Goal: Obtain resource: Obtain resource

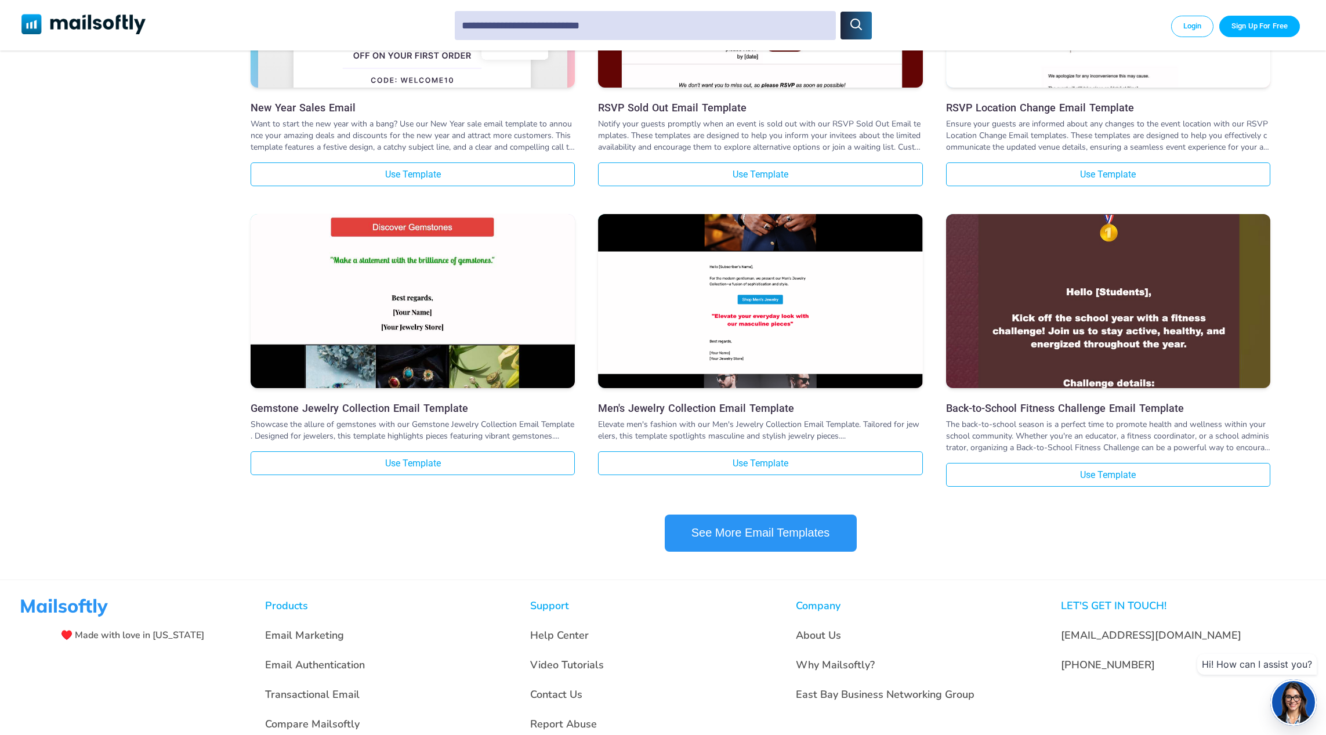
scroll to position [1026, 0]
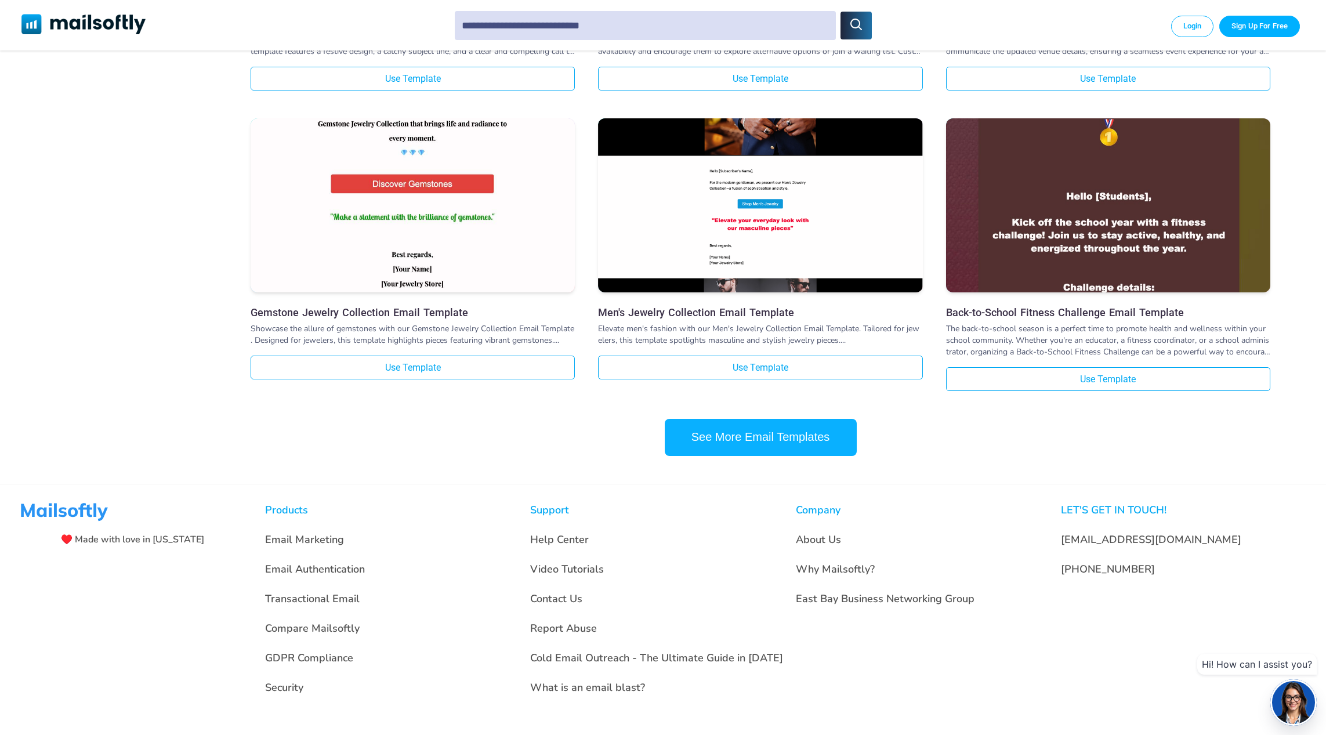
click at [812, 431] on button "See More Email Templates" at bounding box center [761, 437] width 192 height 37
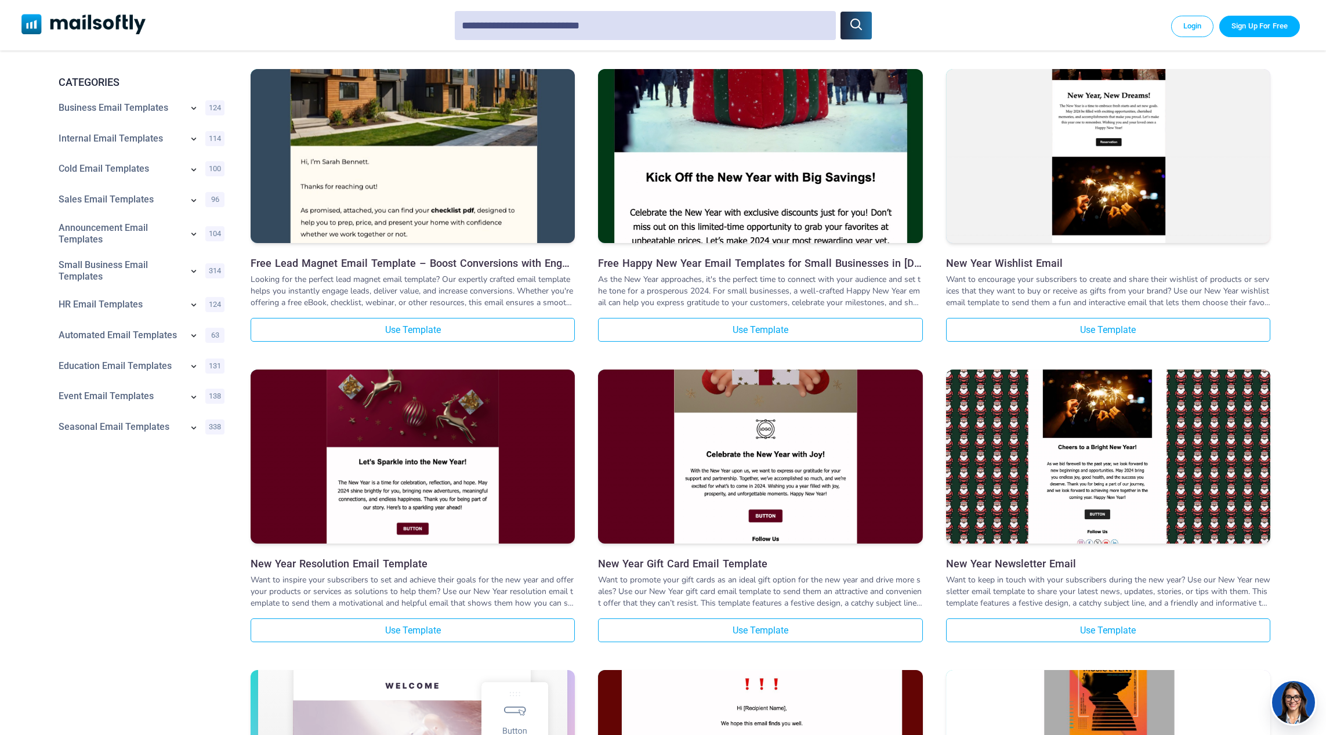
scroll to position [0, 0]
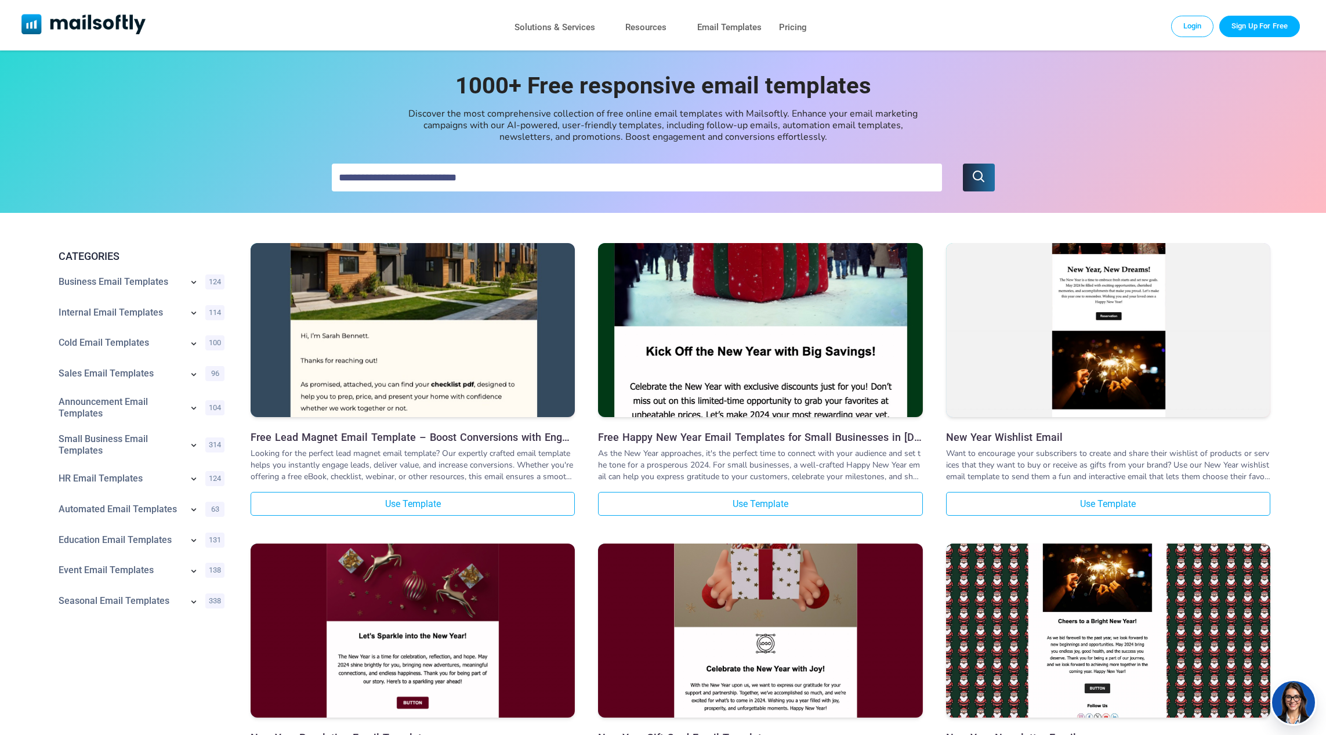
click at [92, 342] on link "Cold Email Templates" at bounding box center [121, 343] width 124 height 12
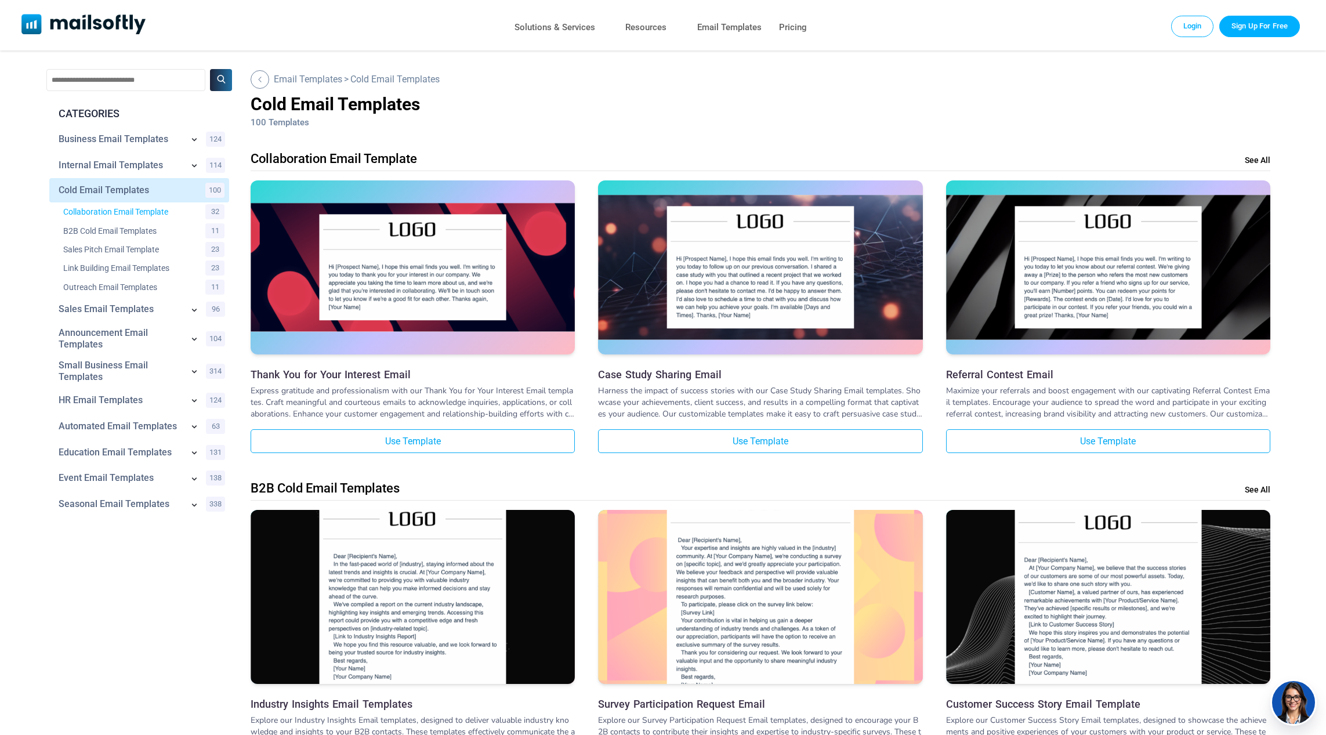
click at [81, 214] on link "Collaboration Email Template" at bounding box center [127, 212] width 128 height 12
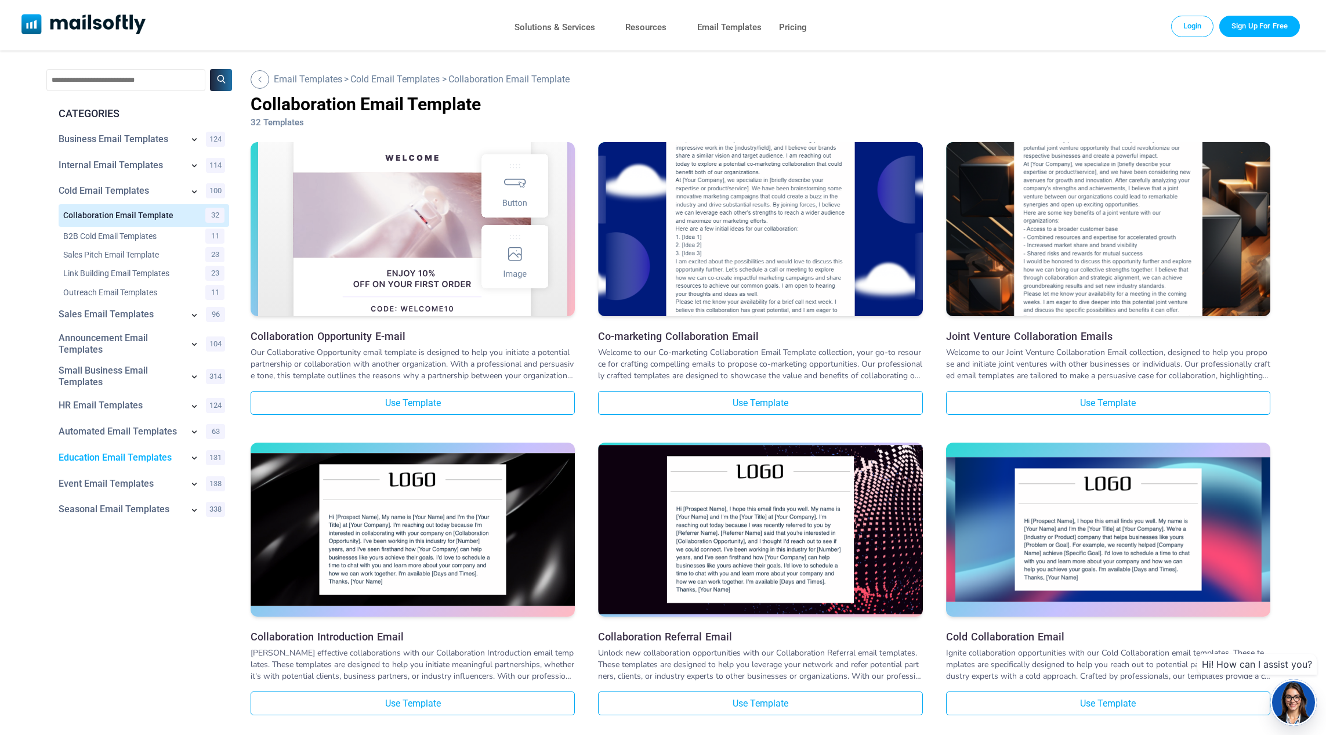
click at [106, 457] on link "Education Email Templates" at bounding box center [121, 458] width 124 height 12
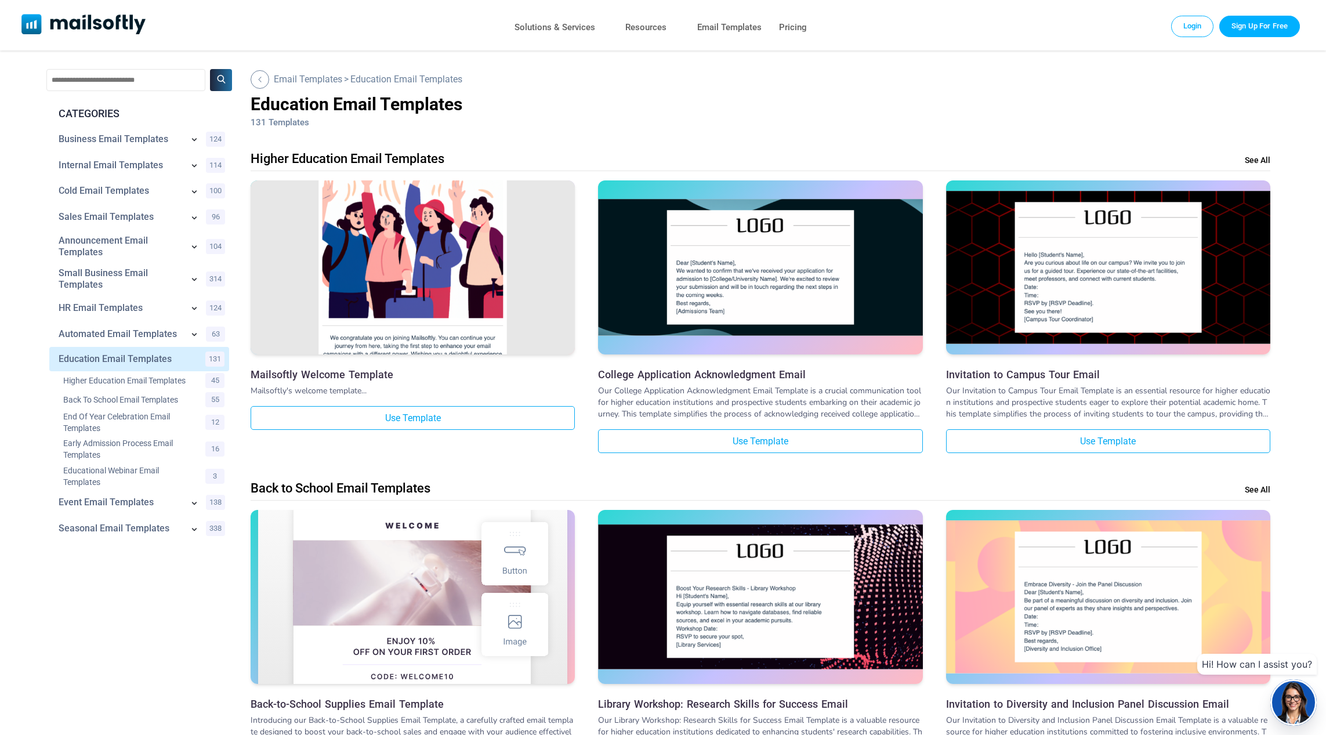
scroll to position [4, 0]
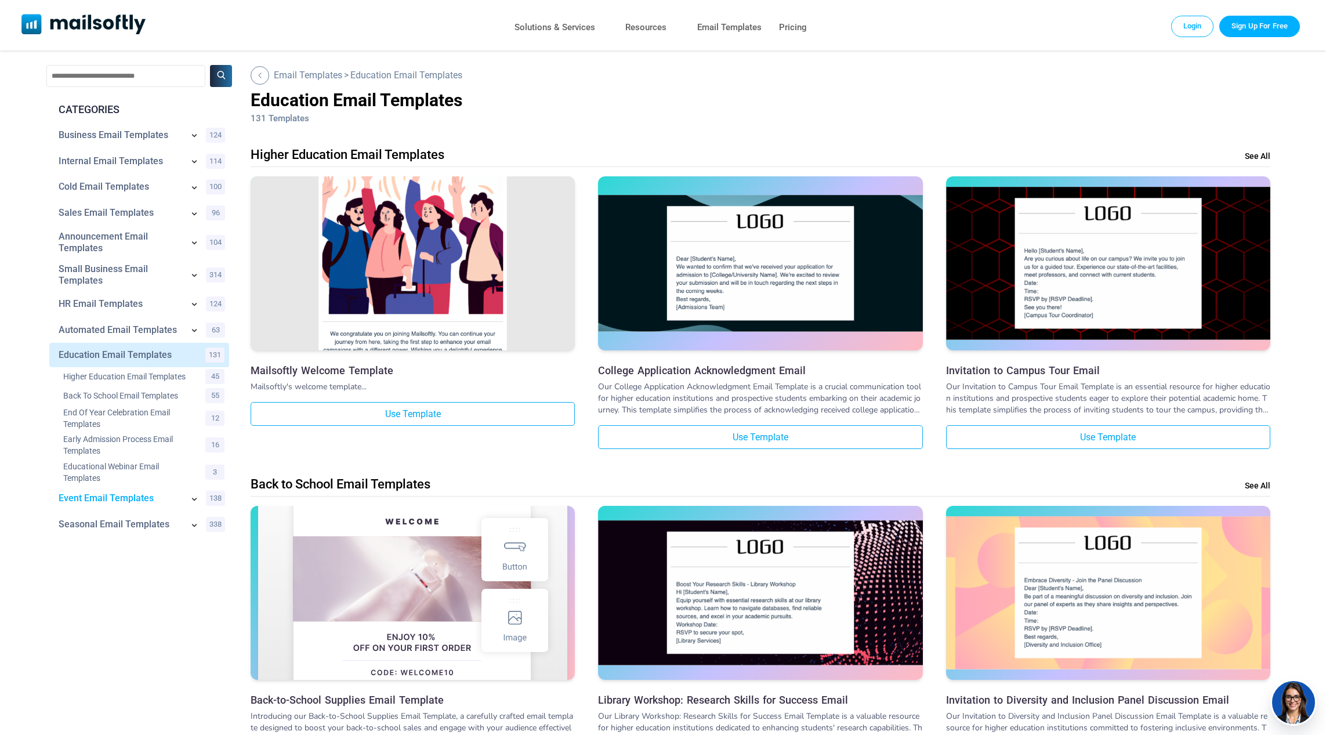
click at [107, 500] on link "Event Email Templates" at bounding box center [121, 499] width 124 height 12
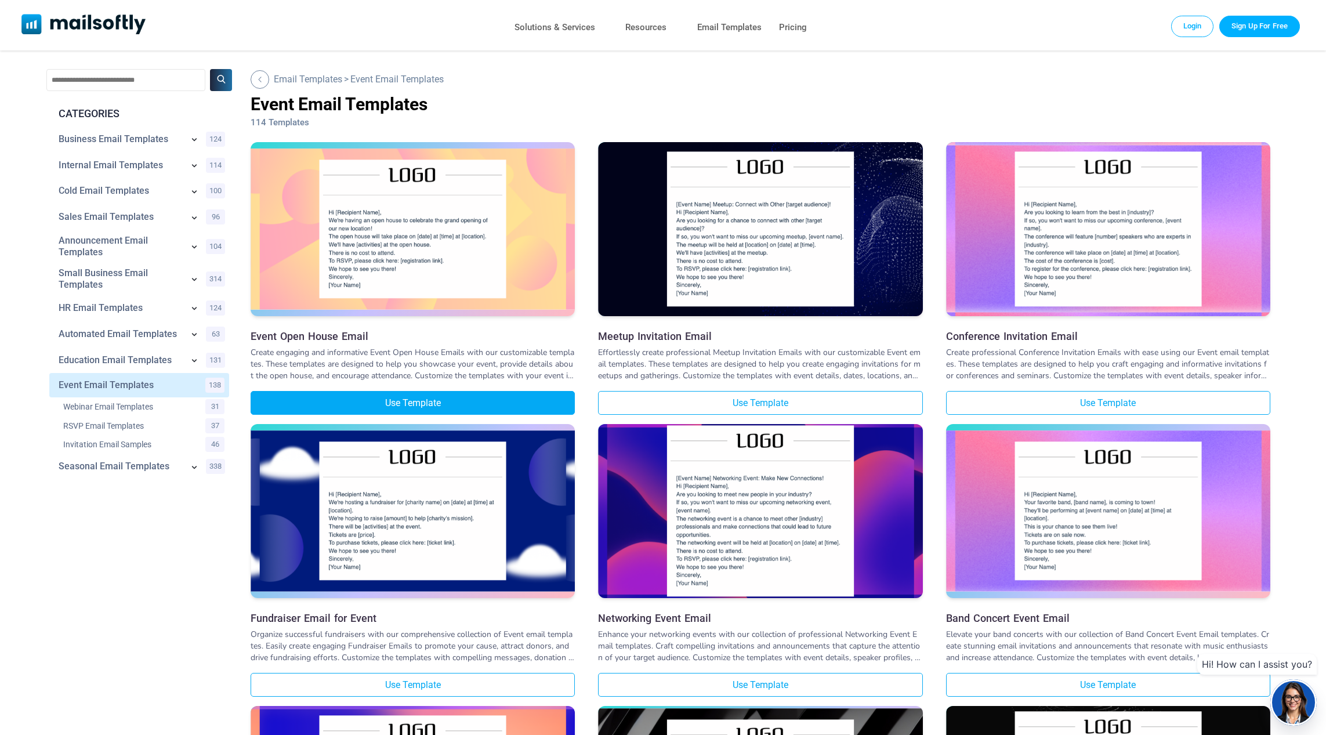
scroll to position [1, 0]
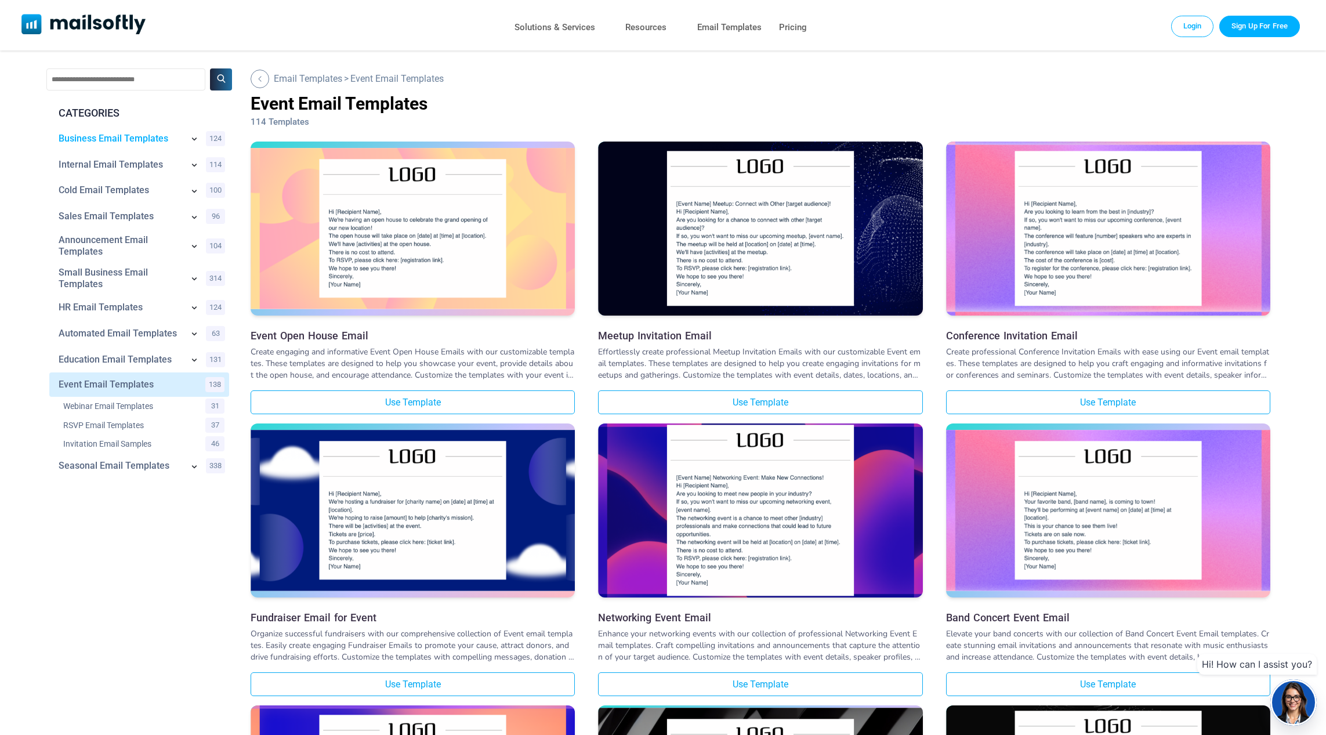
click at [74, 140] on link "Business Email Templates" at bounding box center [121, 139] width 124 height 12
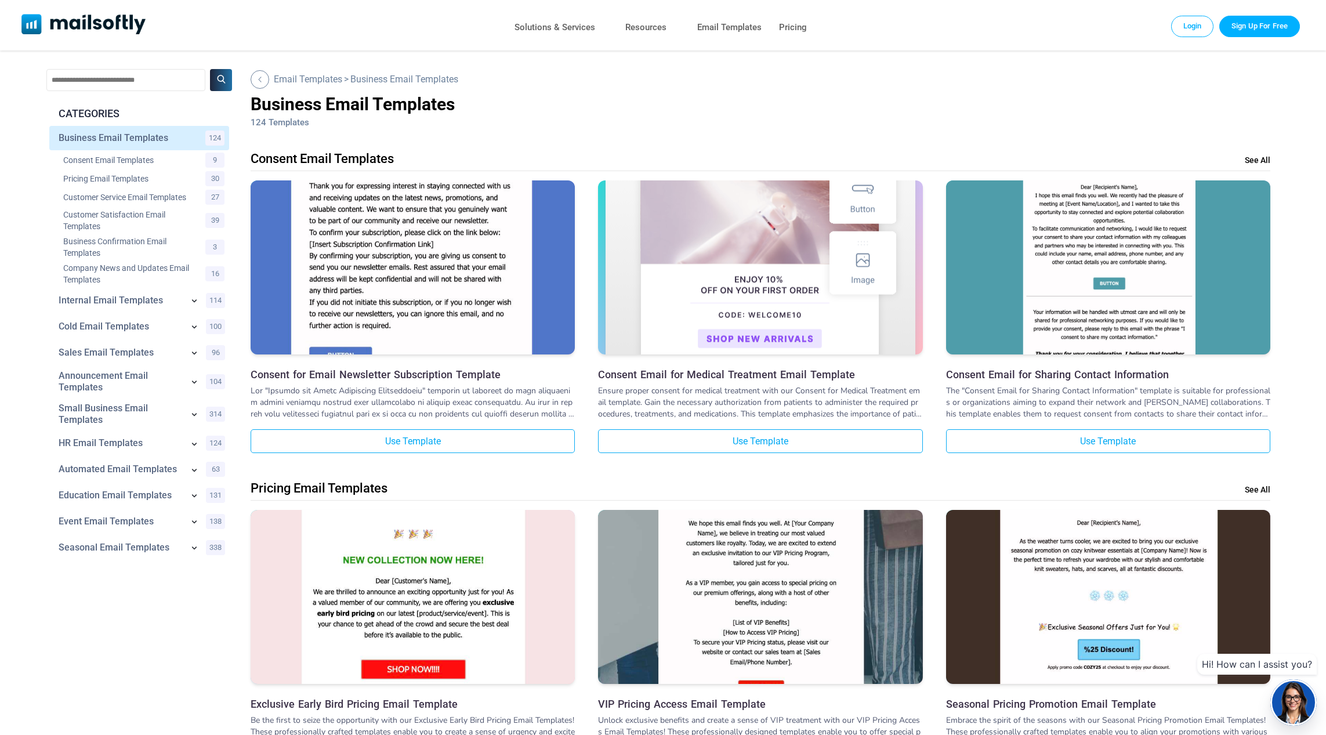
click at [777, 266] on img at bounding box center [760, 235] width 324 height 321
